Goal: Task Accomplishment & Management: Complete application form

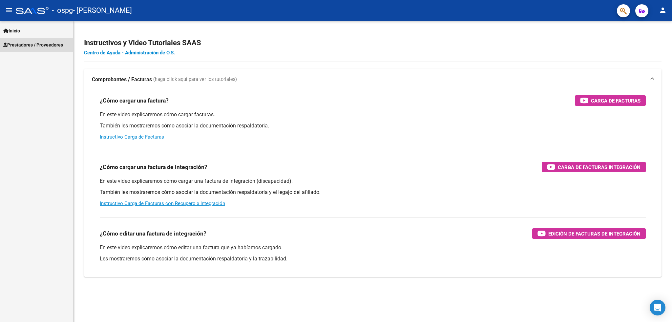
click at [24, 45] on span "Prestadores / Proveedores" at bounding box center [33, 44] width 60 height 7
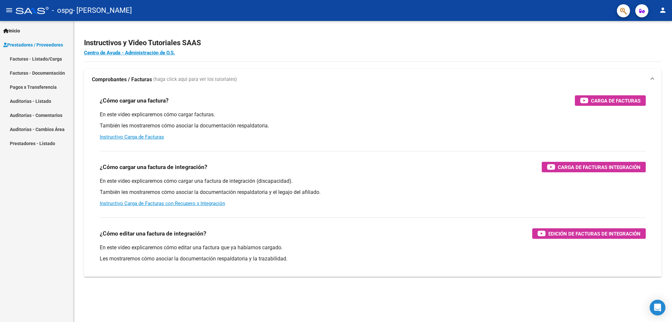
click at [30, 64] on link "Facturas - Listado/Carga" at bounding box center [36, 59] width 73 height 14
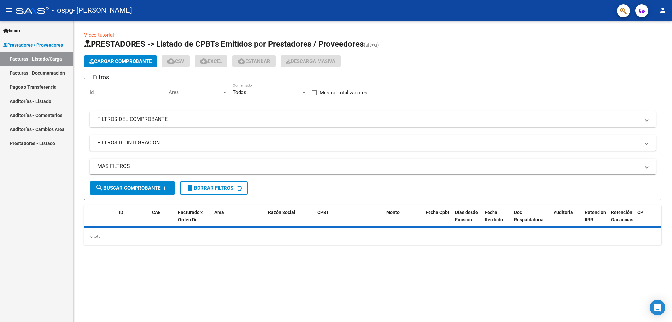
click at [664, 7] on mat-icon "person" at bounding box center [663, 10] width 8 height 8
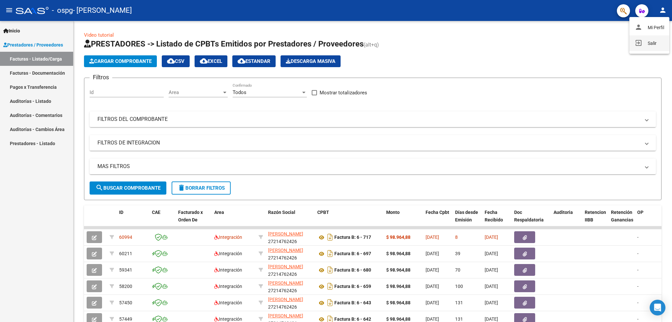
click at [649, 47] on button "exit_to_app Salir" at bounding box center [649, 43] width 40 height 16
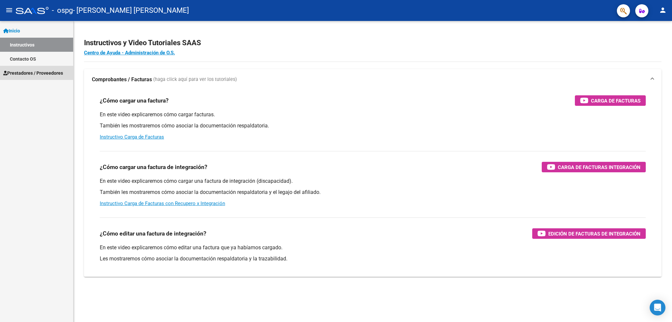
click at [41, 70] on span "Prestadores / Proveedores" at bounding box center [33, 73] width 60 height 7
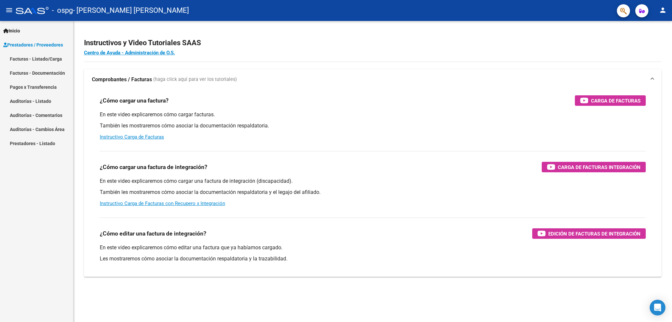
click at [36, 60] on link "Facturas - Listado/Carga" at bounding box center [36, 59] width 73 height 14
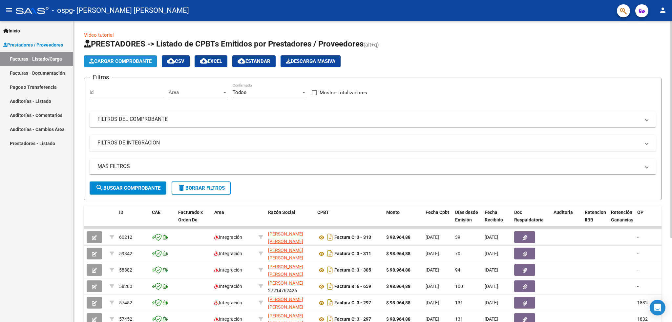
click at [137, 59] on span "Cargar Comprobante" at bounding box center [120, 61] width 62 height 6
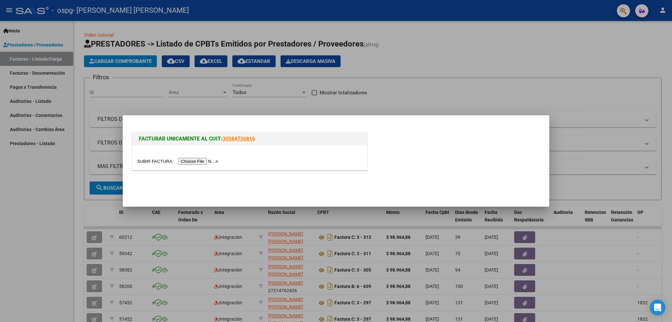
click at [204, 163] on input "file" at bounding box center [178, 161] width 83 height 7
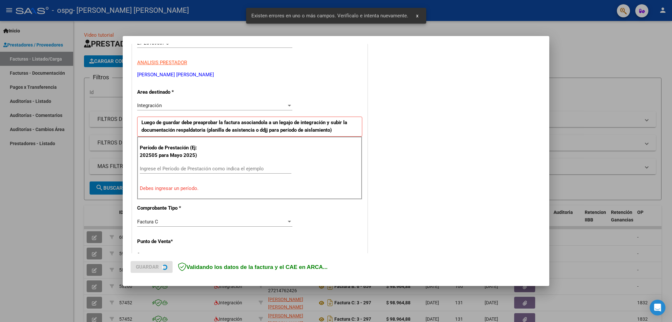
scroll to position [111, 0]
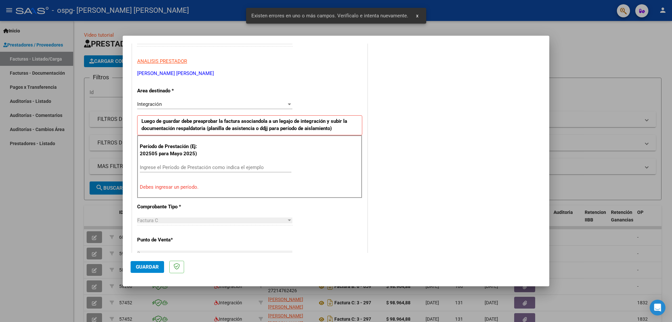
click at [197, 166] on input "Ingrese el Período de Prestación como indica el ejemplo" at bounding box center [216, 168] width 152 height 6
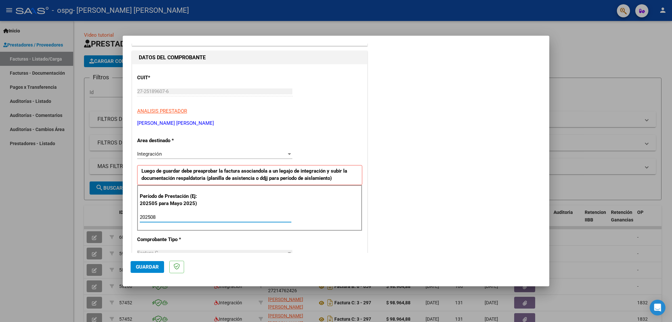
scroll to position [0, 0]
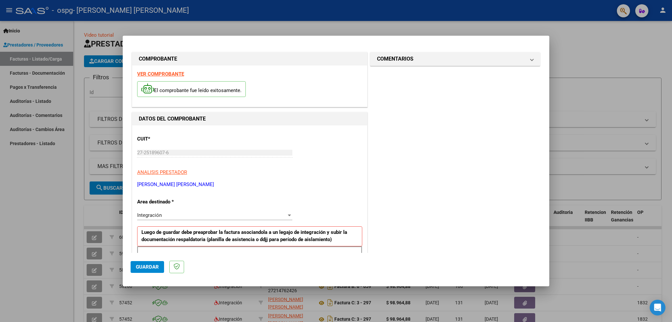
type input "202508"
click at [152, 267] on span "Guardar" at bounding box center [147, 267] width 23 height 6
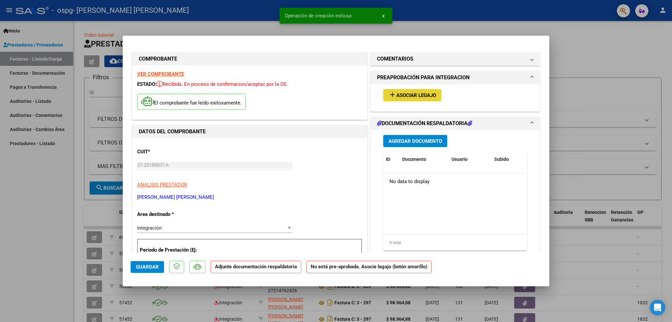
click at [401, 94] on span "Asociar Legajo" at bounding box center [416, 96] width 40 height 6
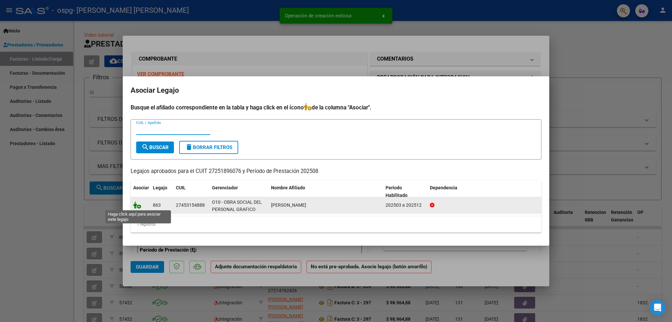
click at [135, 207] on icon at bounding box center [137, 205] width 8 height 7
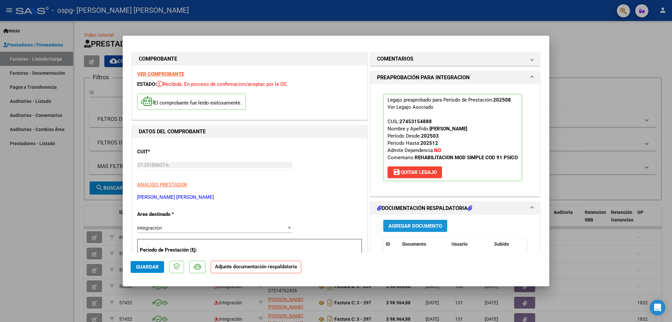
click at [397, 227] on span "Agregar Documento" at bounding box center [414, 226] width 53 height 6
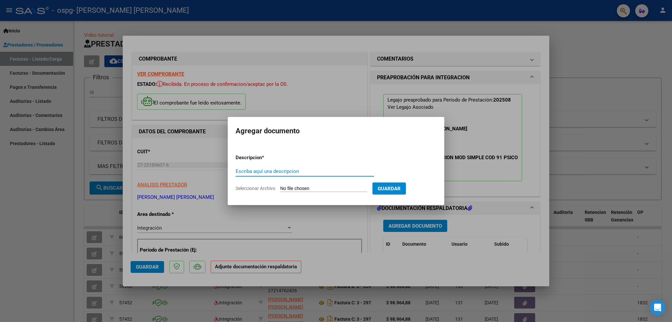
click at [325, 171] on input "Escriba aquí una descripcion" at bounding box center [305, 172] width 138 height 6
type input "Planilla asistencia Agosto 2025"
click at [328, 189] on input "Seleccionar Archivo" at bounding box center [323, 189] width 87 height 6
type input "C:\fakepath\MARCE. Brisa AGOSTO 25 planilla asistencia.pdf"
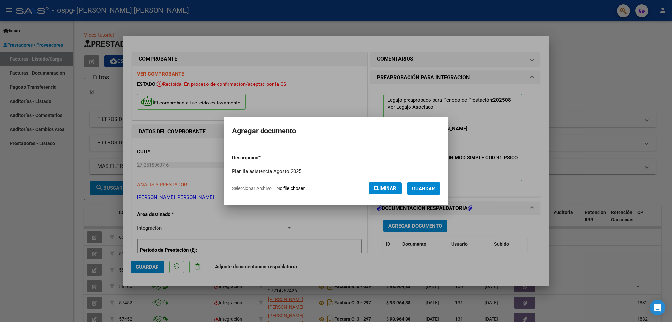
click at [435, 189] on span "Guardar" at bounding box center [423, 189] width 23 height 6
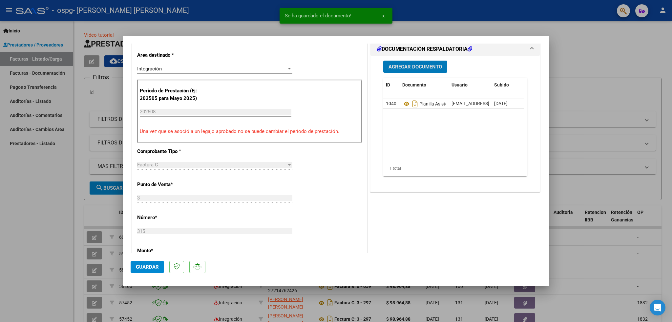
scroll to position [218, 0]
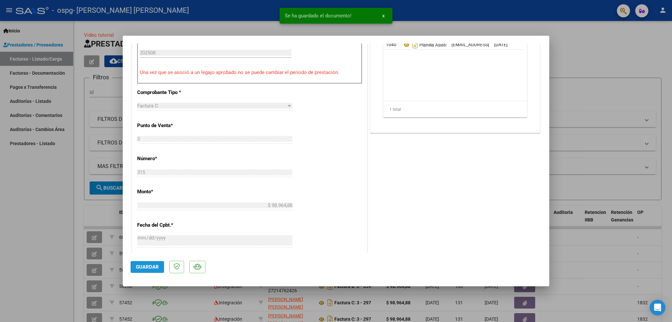
click at [135, 272] on button "Guardar" at bounding box center [147, 267] width 33 height 12
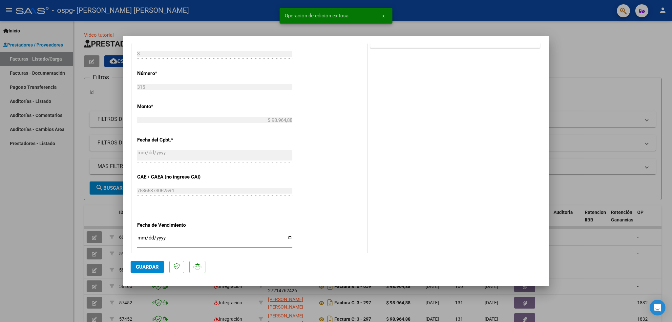
scroll to position [306, 0]
click at [588, 36] on div at bounding box center [336, 161] width 672 height 322
